Goal: Information Seeking & Learning: Learn about a topic

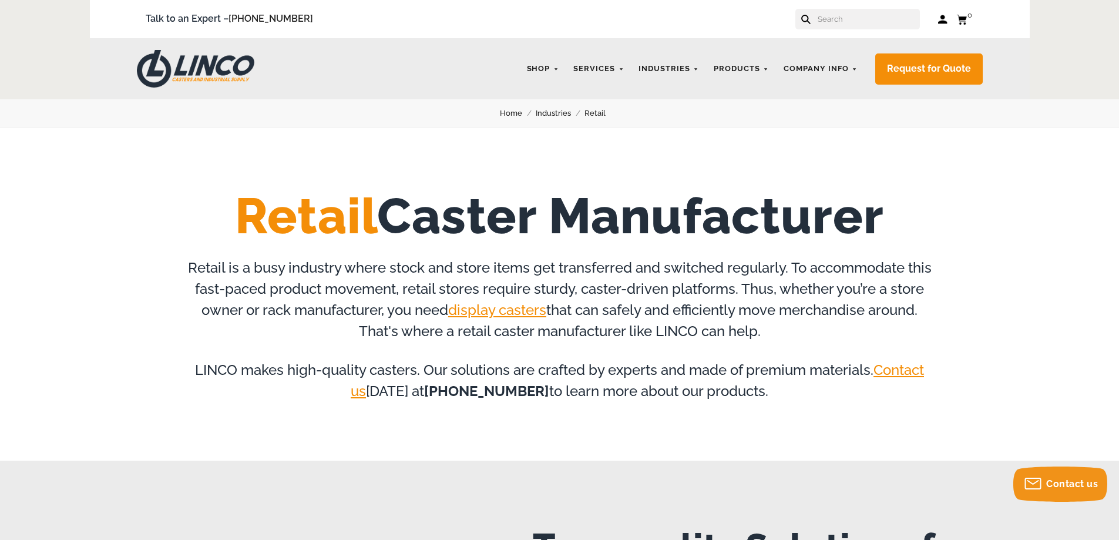
click at [559, 112] on link "Industries" at bounding box center [559, 113] width 49 height 13
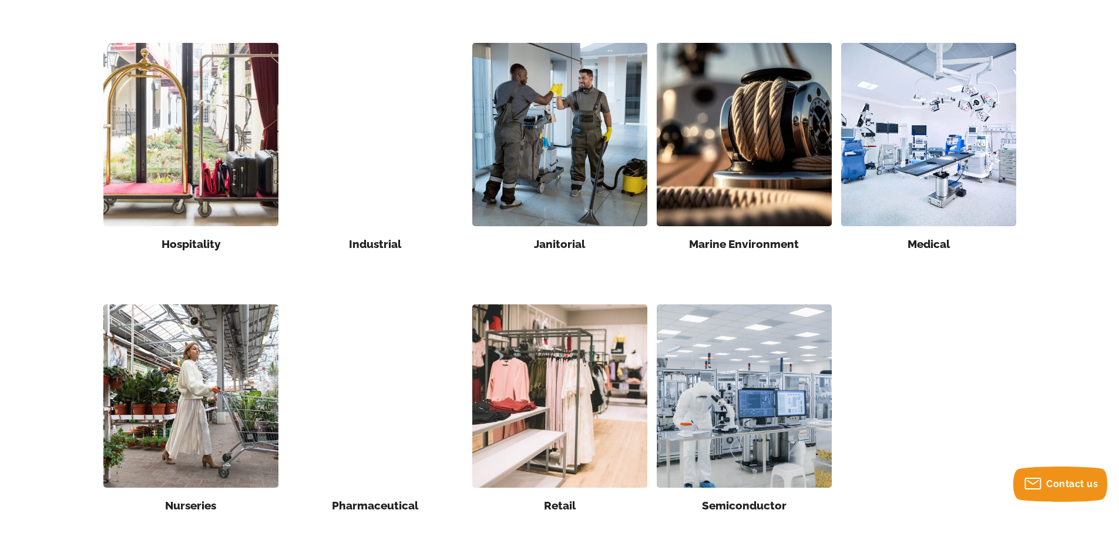
scroll to position [822, 0]
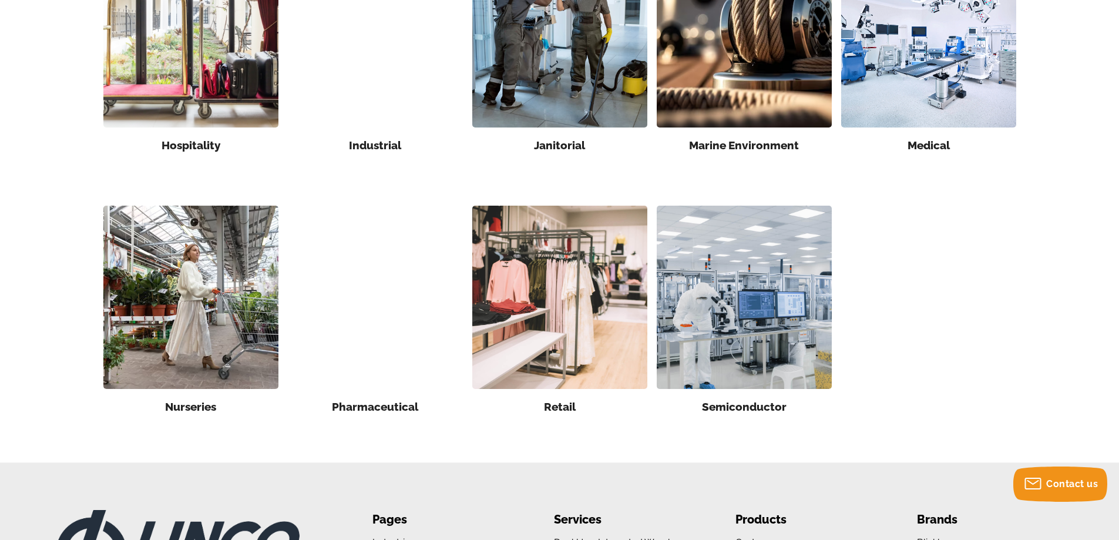
click at [581, 308] on img at bounding box center [559, 297] width 175 height 183
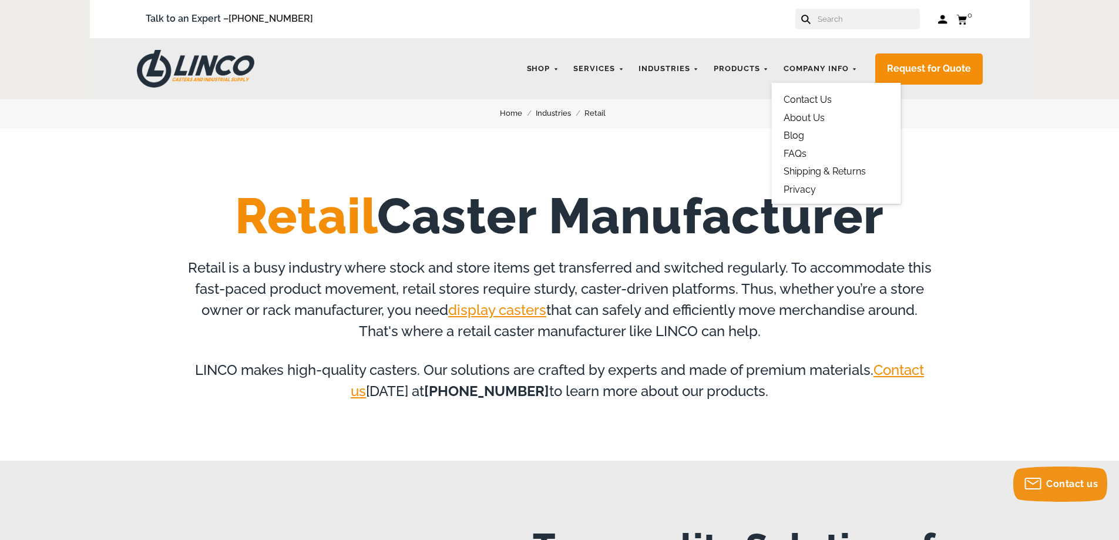
click at [798, 137] on link "Blog" at bounding box center [793, 135] width 21 height 11
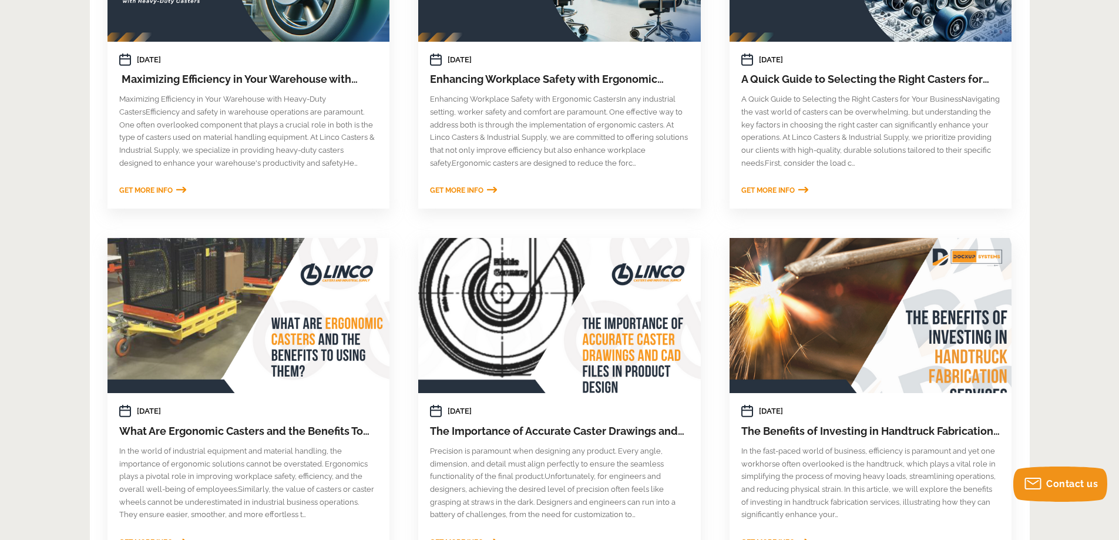
scroll to position [646, 0]
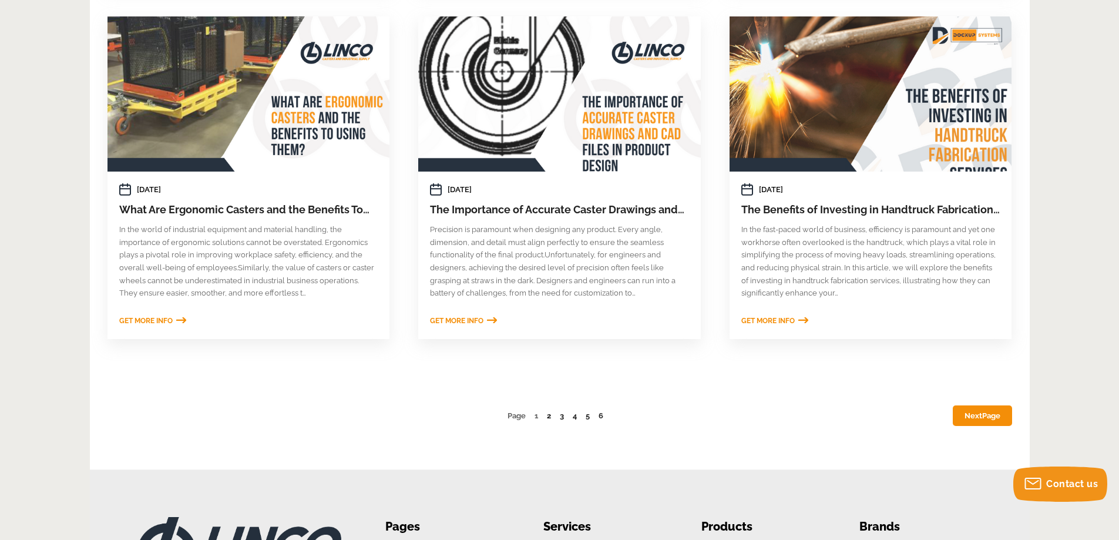
click at [550, 415] on link "2" at bounding box center [549, 415] width 4 height 9
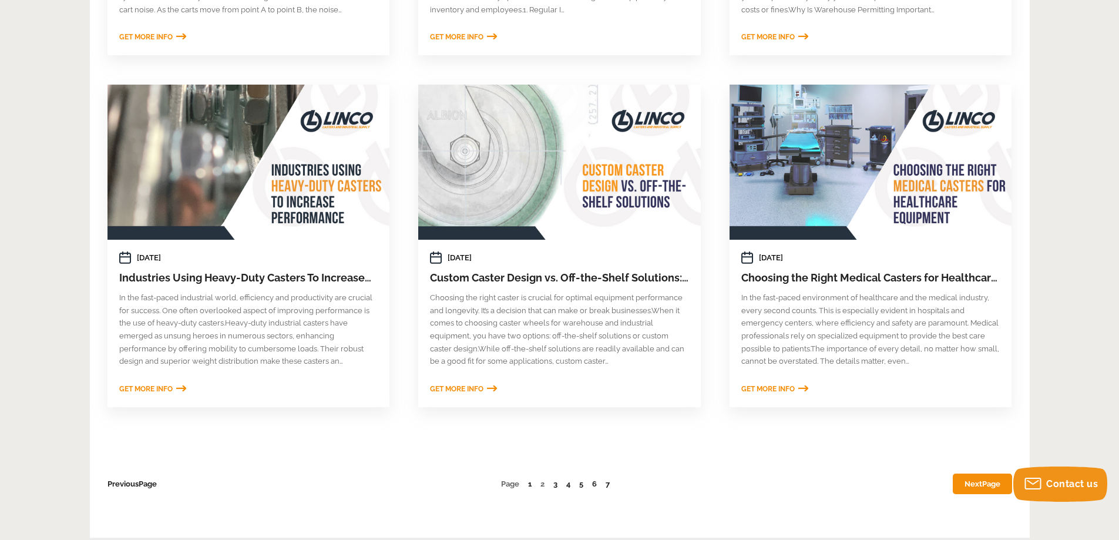
scroll to position [587, 0]
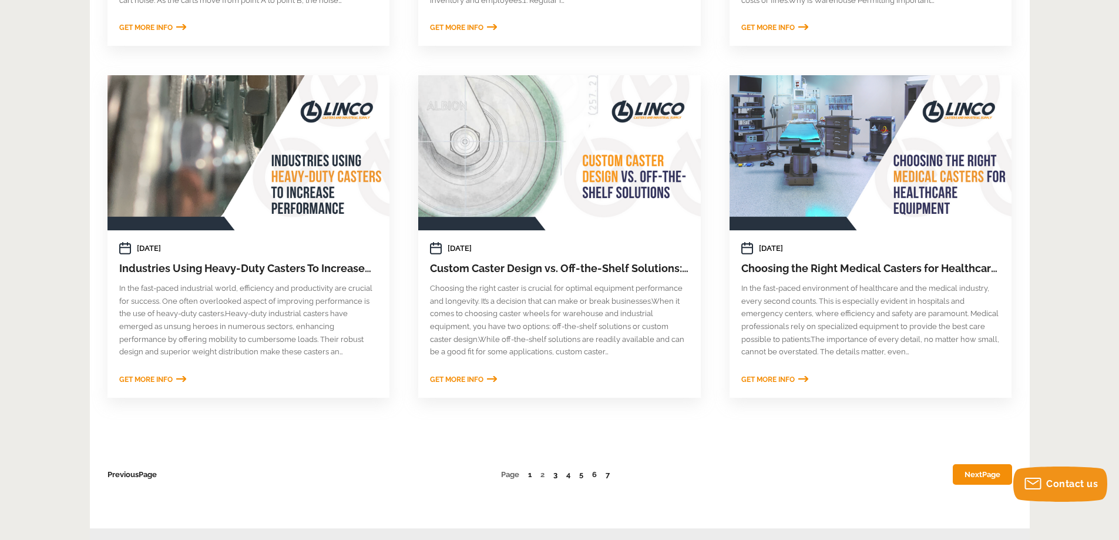
click at [553, 476] on link "3" at bounding box center [555, 474] width 4 height 9
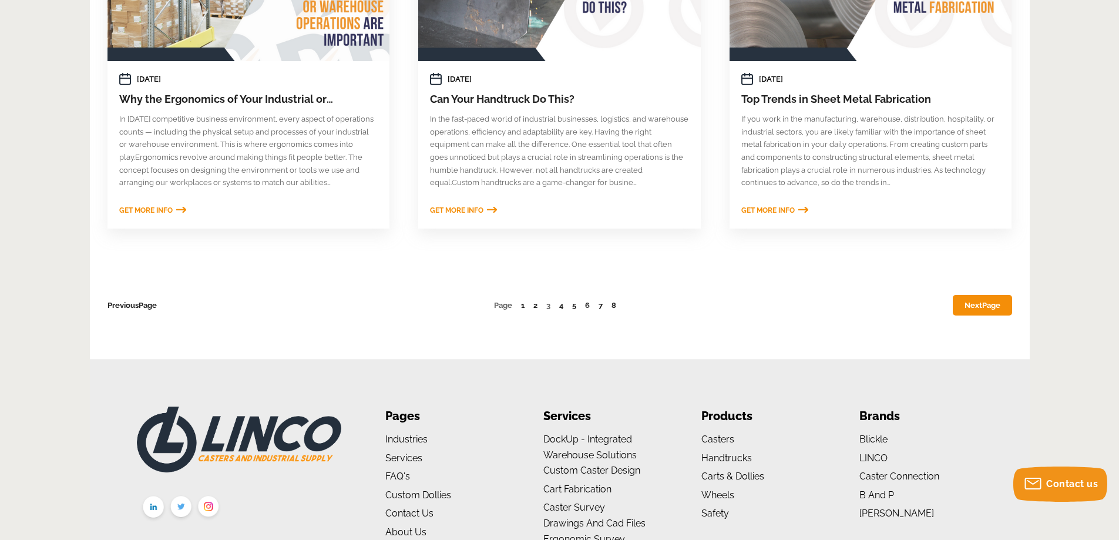
scroll to position [763, 0]
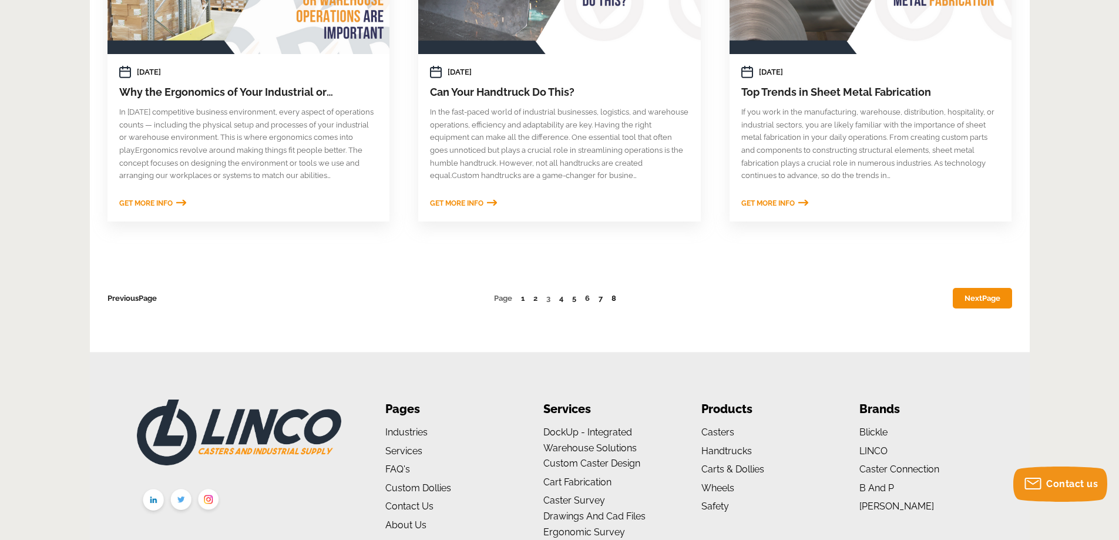
click at [616, 299] on link "8" at bounding box center [613, 298] width 5 height 9
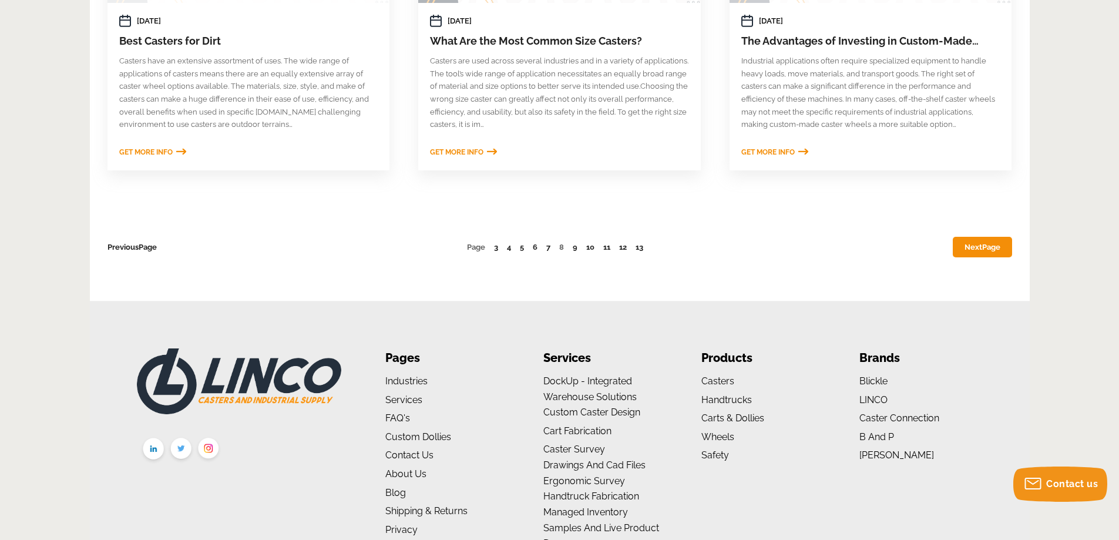
scroll to position [925, 0]
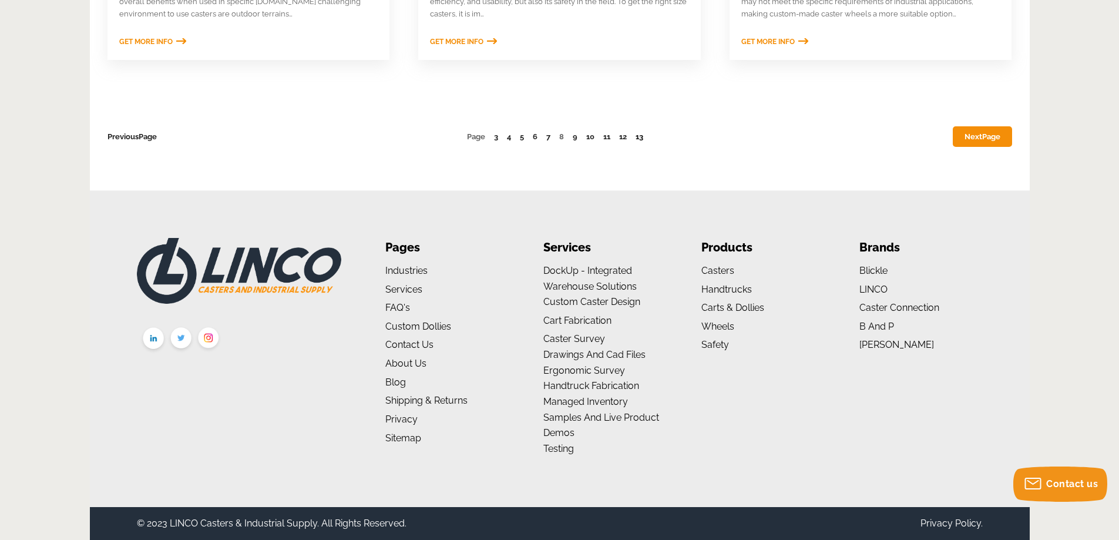
click at [640, 139] on link "13" at bounding box center [639, 136] width 8 height 9
